Goal: Task Accomplishment & Management: Manage account settings

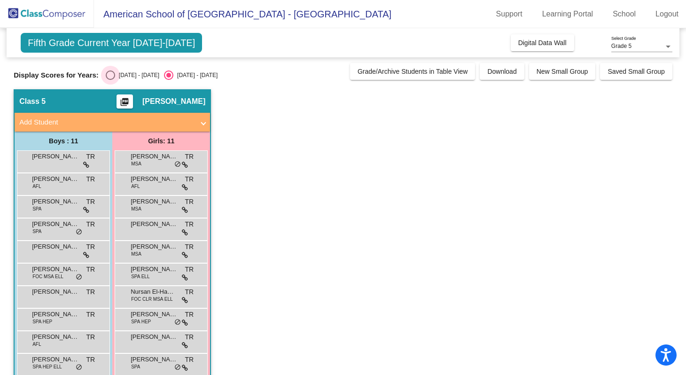
click at [110, 72] on div "Select an option" at bounding box center [110, 75] width 9 height 9
click at [110, 80] on input "[DATE] - [DATE]" at bounding box center [110, 80] width 0 height 0
radio input "true"
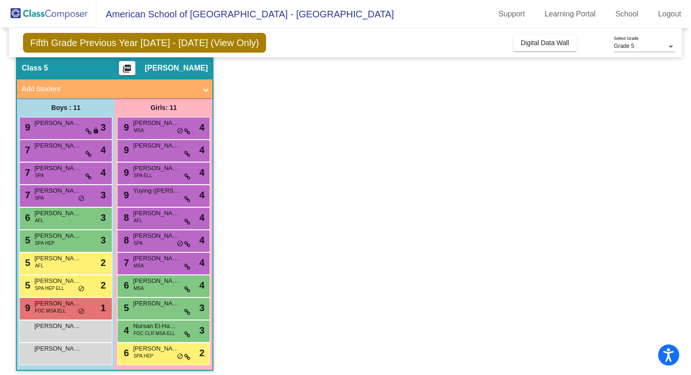
scroll to position [39, 0]
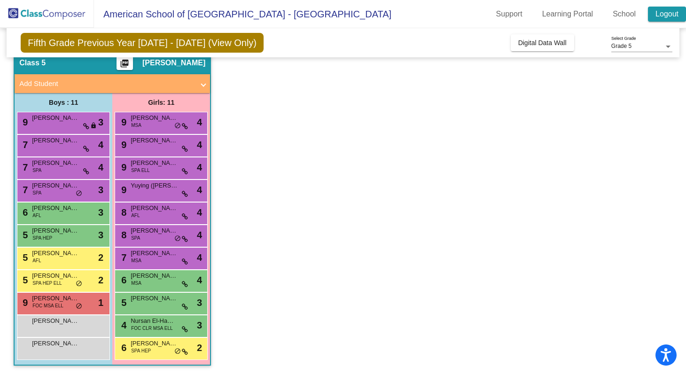
click at [662, 12] on link "Logout" at bounding box center [667, 14] width 38 height 15
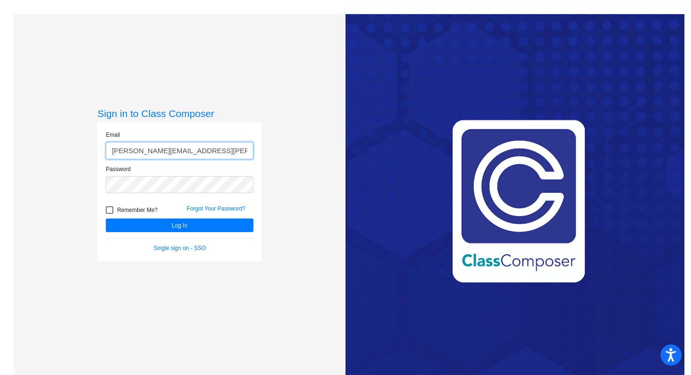
click at [205, 154] on input "[PERSON_NAME][EMAIL_ADDRESS][PERSON_NAME][DOMAIN_NAME]" at bounding box center [180, 150] width 148 height 17
type input "[EMAIL_ADDRESS][DOMAIN_NAME]"
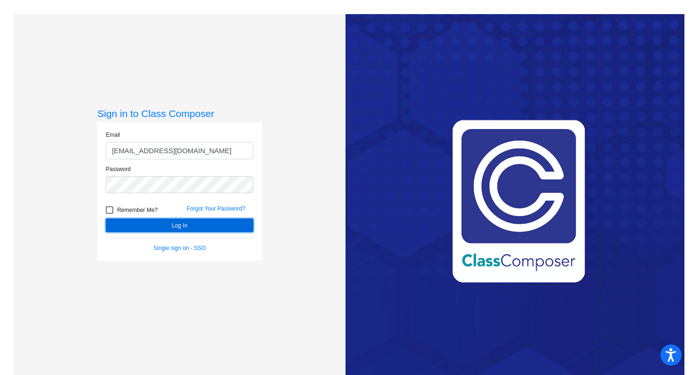
click at [176, 229] on button "Log In" at bounding box center [180, 226] width 148 height 14
